Goal: Find specific page/section

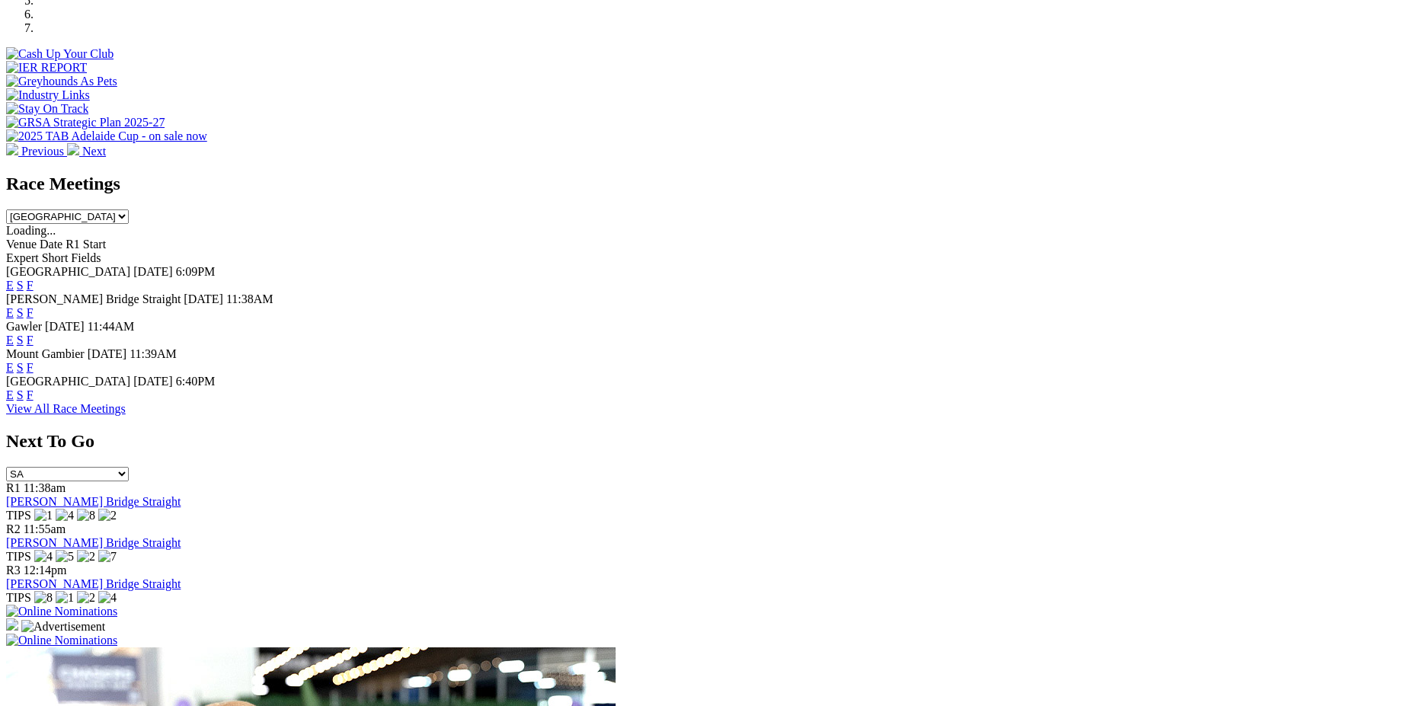
scroll to position [538, 0]
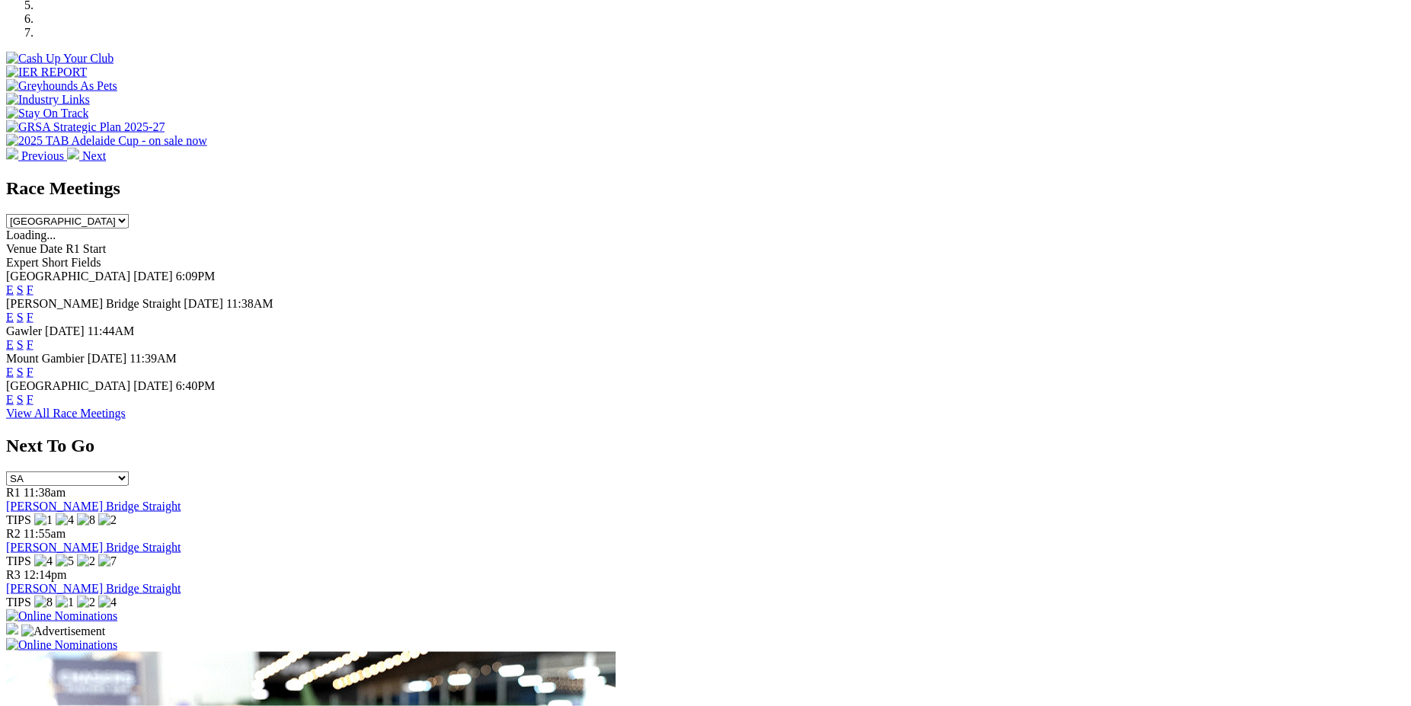
click at [34, 366] on link "F" at bounding box center [30, 372] width 7 height 13
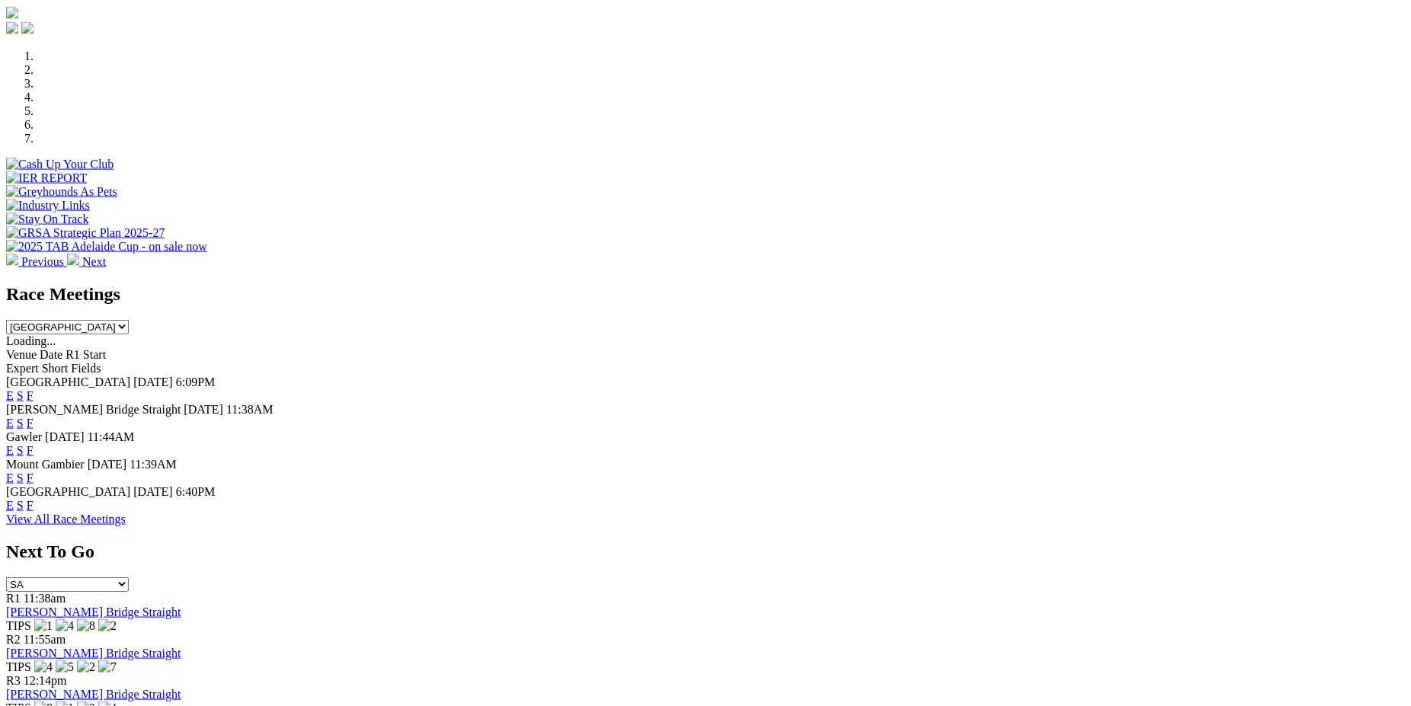
scroll to position [509, 0]
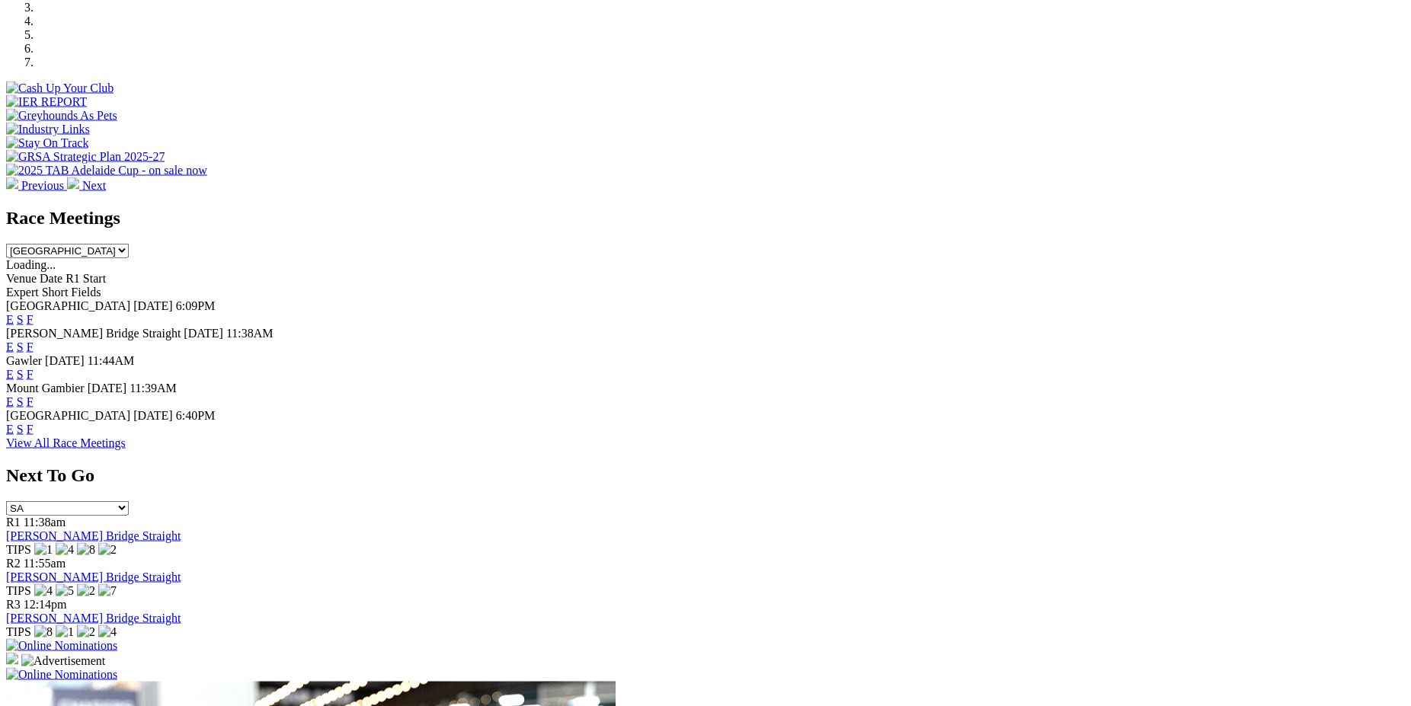
click at [14, 395] on link "E" at bounding box center [10, 401] width 8 height 13
